Goal: Transaction & Acquisition: Purchase product/service

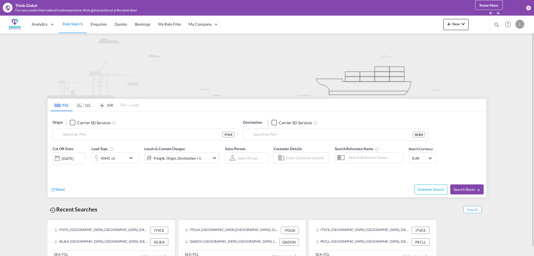
type input "[GEOGRAPHIC_DATA], ITVCE"
type input "[GEOGRAPHIC_DATA], [GEOGRAPHIC_DATA]"
click at [422, 134] on button "Clear Input" at bounding box center [422, 134] width 8 height 8
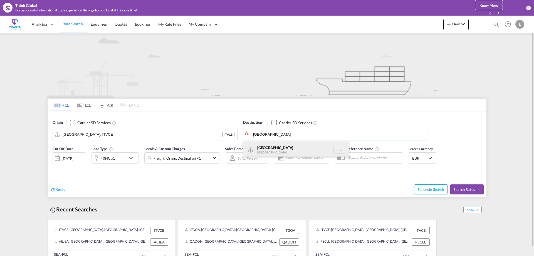
click at [267, 149] on div "[GEOGRAPHIC_DATA] [GEOGRAPHIC_DATA] TRIST" at bounding box center [296, 149] width 106 height 17
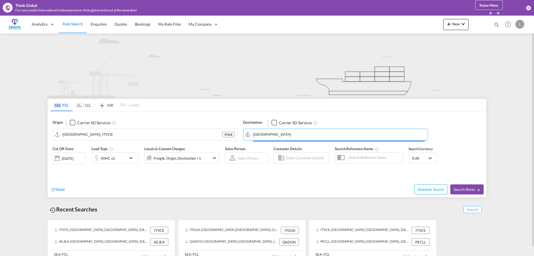
type input "[GEOGRAPHIC_DATA], TRIST"
click at [126, 156] on div "40HC x1" at bounding box center [109, 157] width 34 height 11
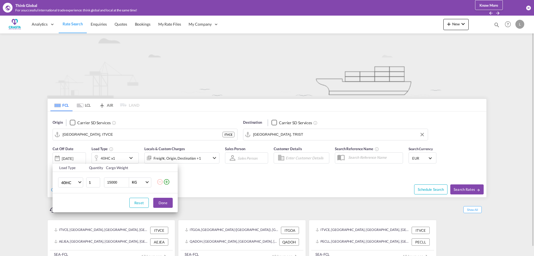
click at [126, 156] on div "Load Type Quantity Cargo Weight 40HC 20GP 40GP 40HC 45HC 20RE 40RE 40HR 20OT 40…" at bounding box center [267, 128] width 534 height 256
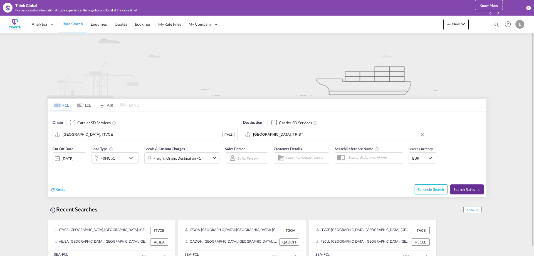
click at [477, 189] on md-icon "icon-arrow-right" at bounding box center [479, 190] width 4 height 4
type input "ITVCE to TRIST / [DATE]"
